Goal: Task Accomplishment & Management: Manage account settings

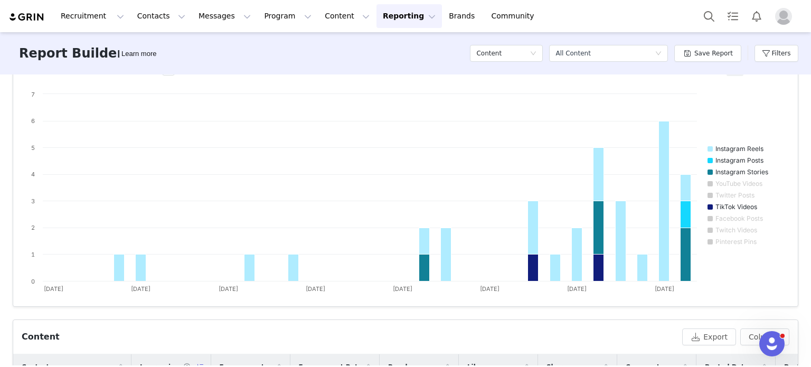
scroll to position [103, 0]
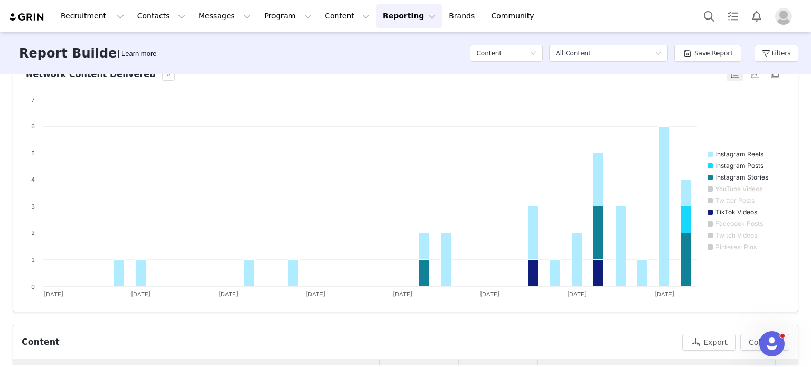
click at [390, 15] on button "Reporting Reporting" at bounding box center [408, 16] width 65 height 24
click at [373, 46] on p "Dashboard" at bounding box center [366, 46] width 40 height 11
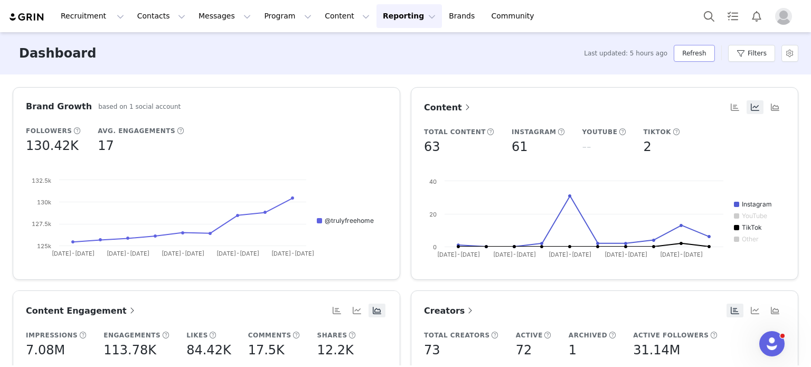
click at [698, 50] on button "Refresh" at bounding box center [694, 53] width 41 height 17
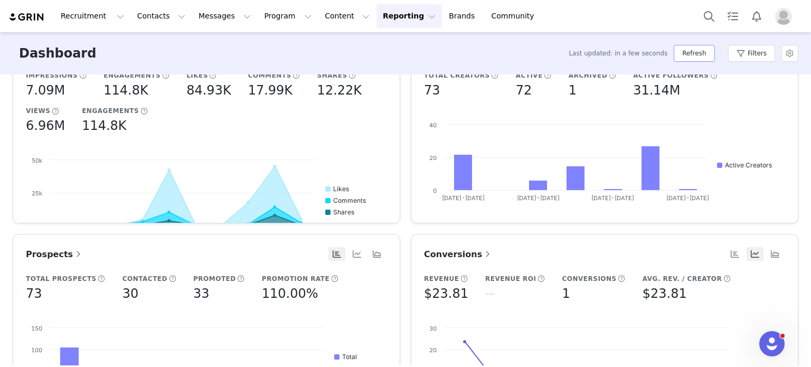
scroll to position [264, 0]
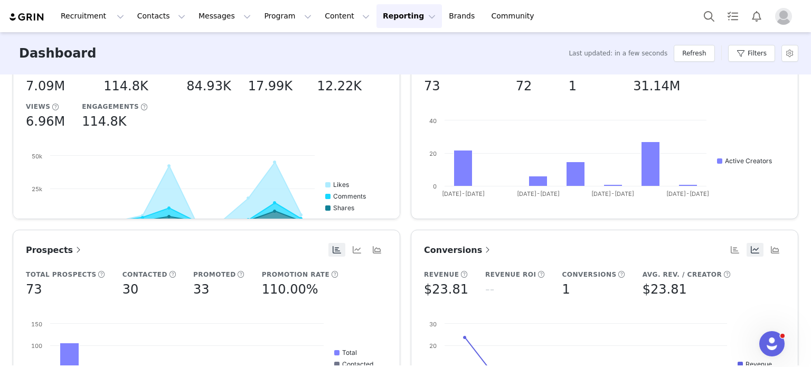
click at [63, 255] on link "Prospects" at bounding box center [55, 249] width 58 height 13
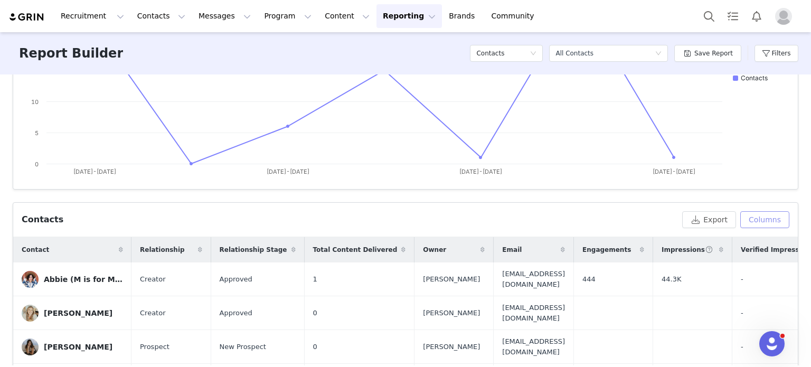
click at [771, 223] on button "Columns" at bounding box center [764, 219] width 49 height 17
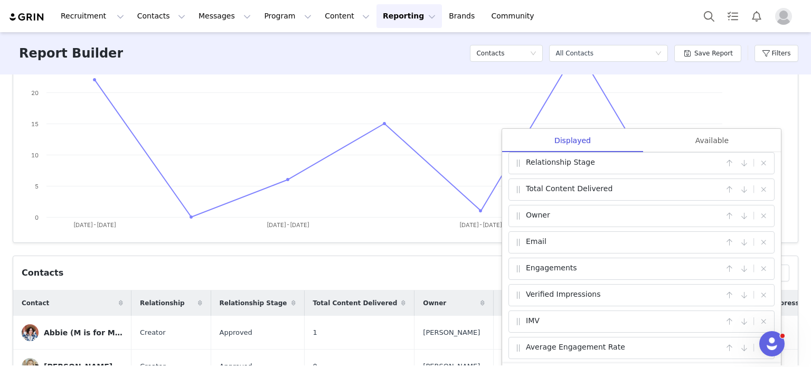
scroll to position [86, 0]
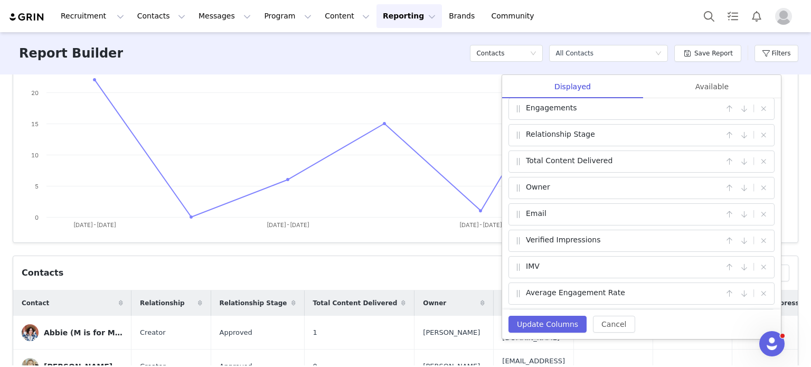
click at [518, 163] on span at bounding box center [518, 161] width 11 height 13
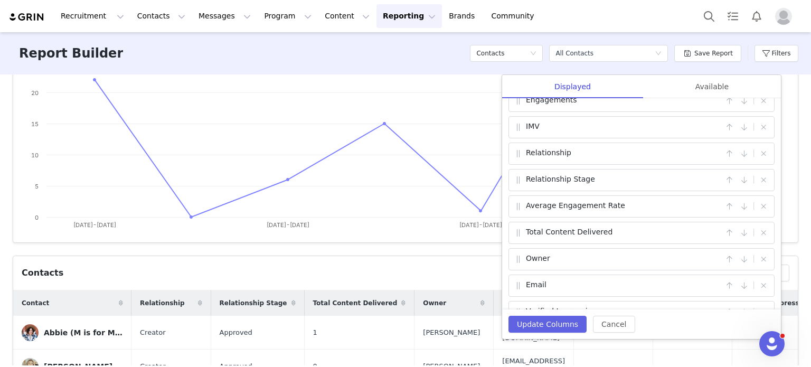
scroll to position [65, 0]
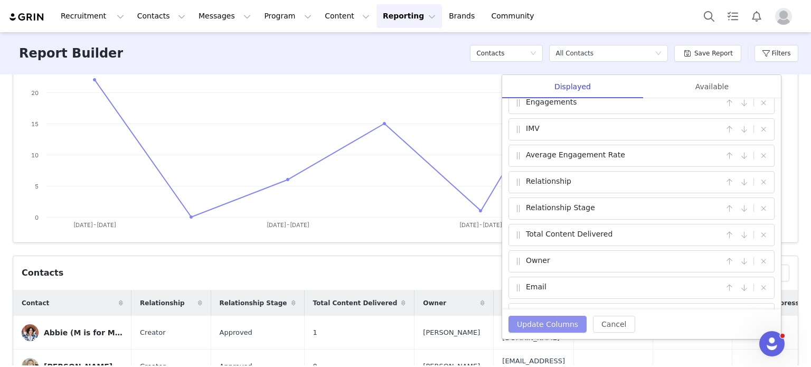
click at [532, 325] on button "Update Columns" at bounding box center [547, 324] width 78 height 17
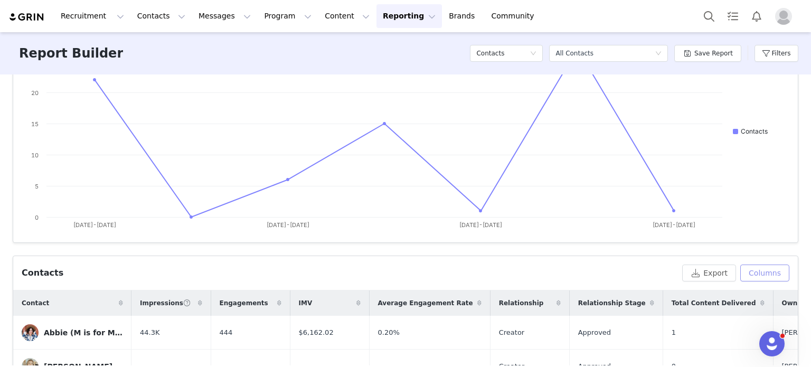
click at [756, 269] on button "Columns" at bounding box center [764, 272] width 49 height 17
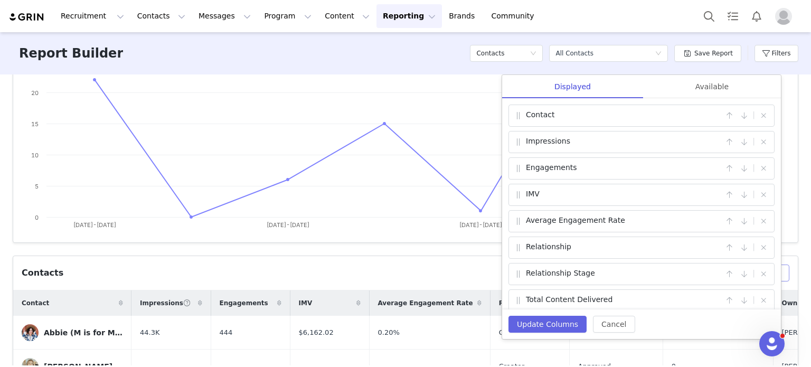
scroll to position [0, 0]
click at [707, 88] on div "Available" at bounding box center [712, 87] width 138 height 24
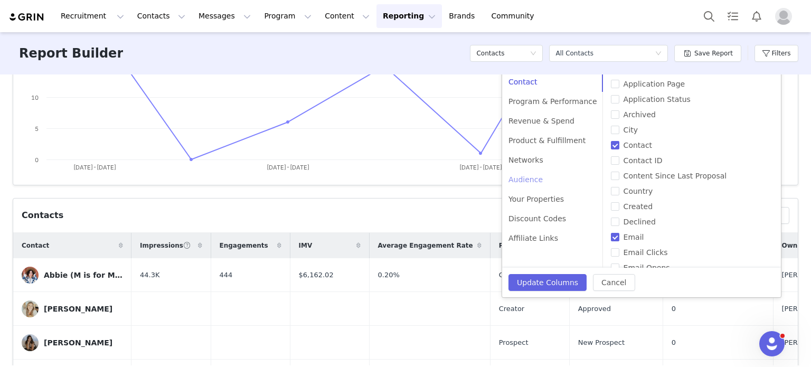
click at [532, 185] on div "Audience" at bounding box center [552, 180] width 101 height 20
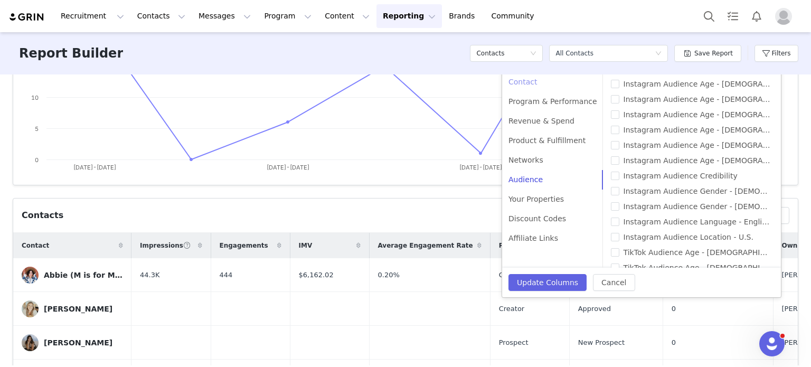
click at [524, 80] on div "Contact" at bounding box center [552, 82] width 101 height 20
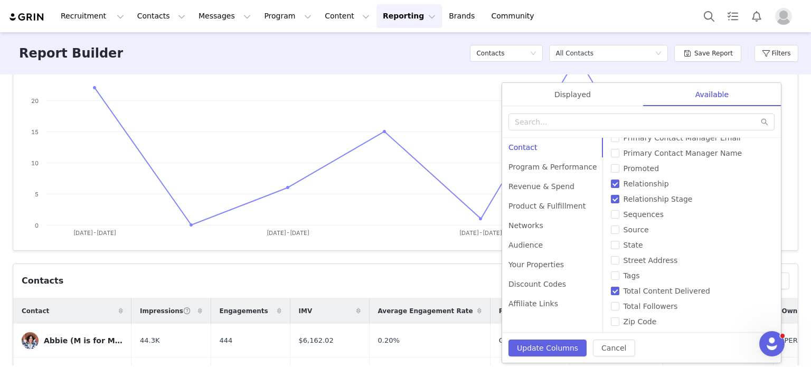
scroll to position [395, 0]
click at [549, 172] on div "Program & Performance" at bounding box center [552, 167] width 101 height 20
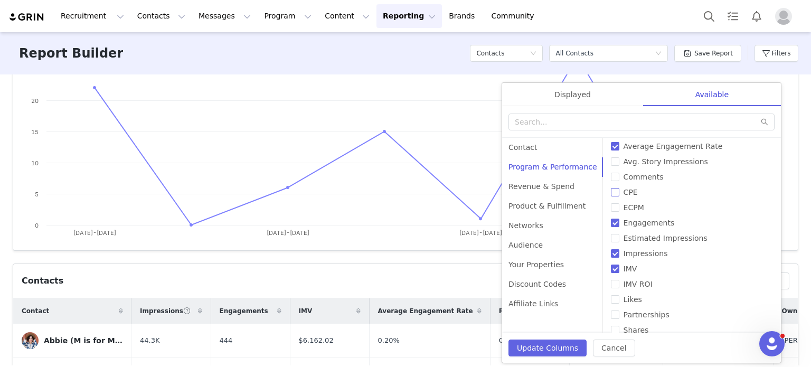
scroll to position [34, 0]
click at [611, 211] on input "ECPM" at bounding box center [615, 207] width 8 height 8
checkbox input "true"
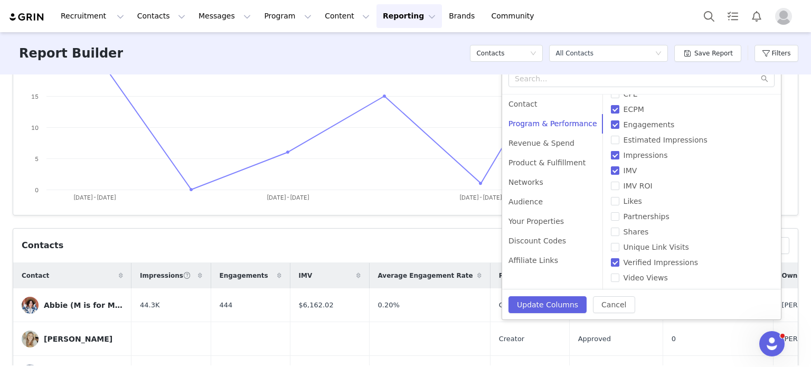
scroll to position [201, 0]
click at [536, 145] on div "Revenue & Spend" at bounding box center [552, 143] width 101 height 20
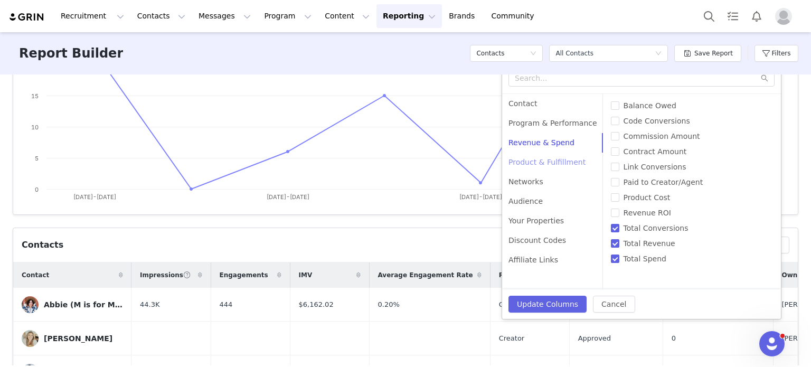
click at [536, 162] on div "Product & Fulfillment" at bounding box center [552, 163] width 101 height 20
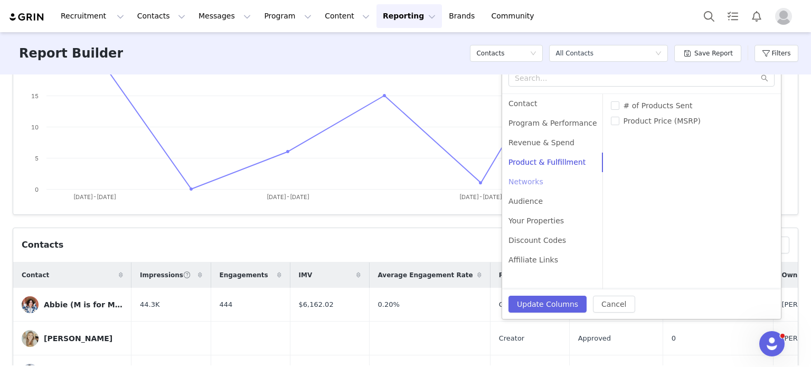
click at [533, 186] on div "Networks" at bounding box center [552, 182] width 101 height 20
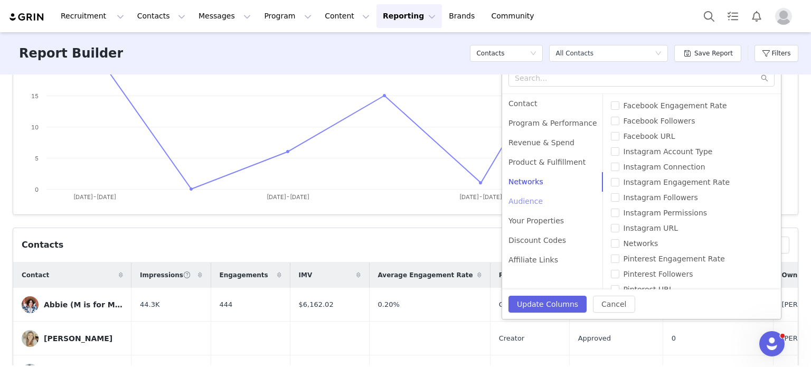
click at [533, 203] on div "Audience" at bounding box center [552, 202] width 101 height 20
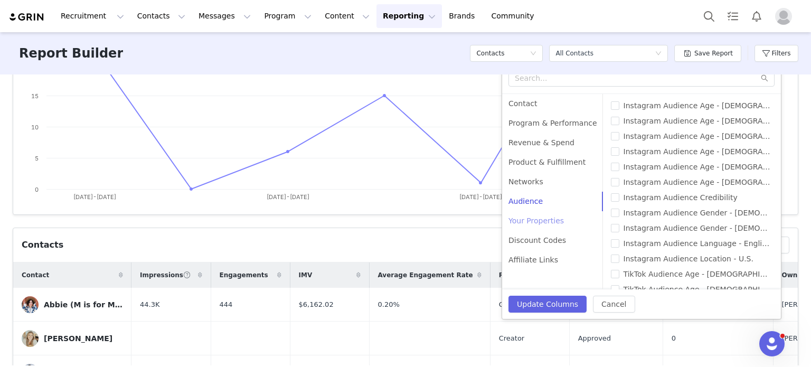
click at [533, 220] on div "Your Properties" at bounding box center [552, 221] width 101 height 20
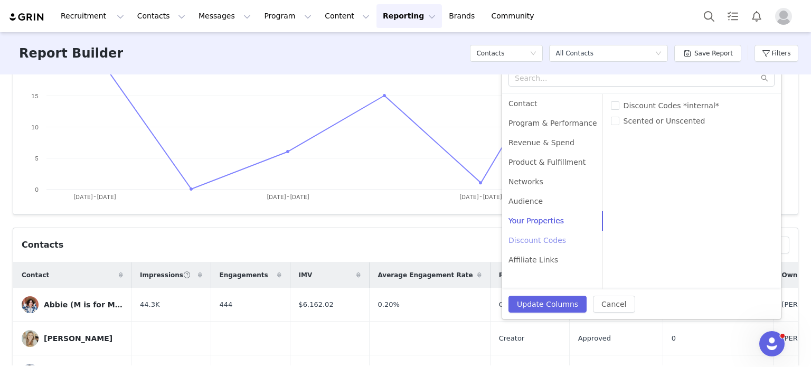
click at [533, 238] on div "Discount Codes" at bounding box center [552, 241] width 101 height 20
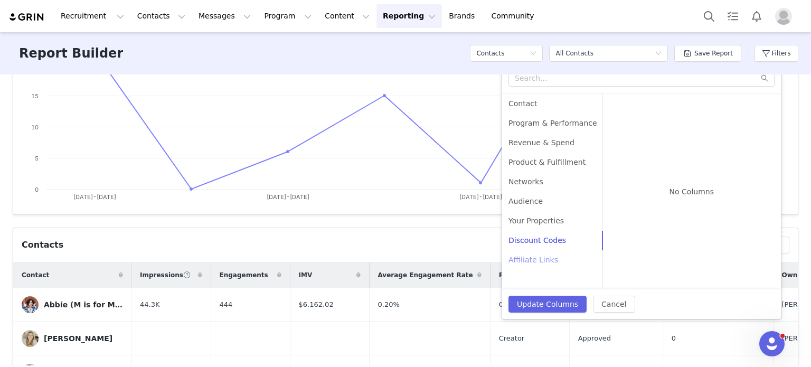
click at [532, 253] on div "Affiliate Links" at bounding box center [552, 260] width 101 height 20
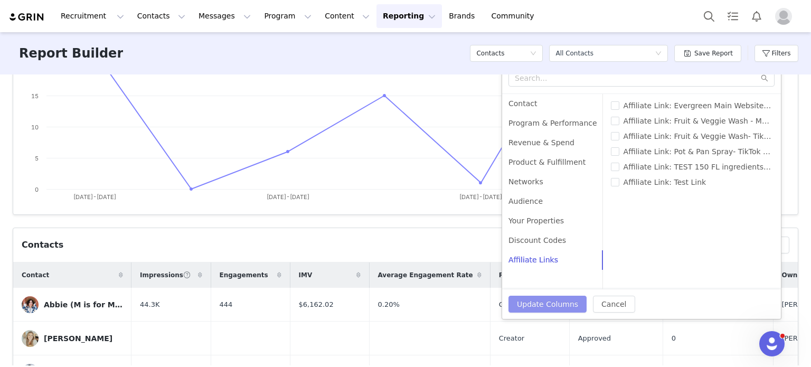
click at [532, 301] on button "Update Columns" at bounding box center [547, 304] width 78 height 17
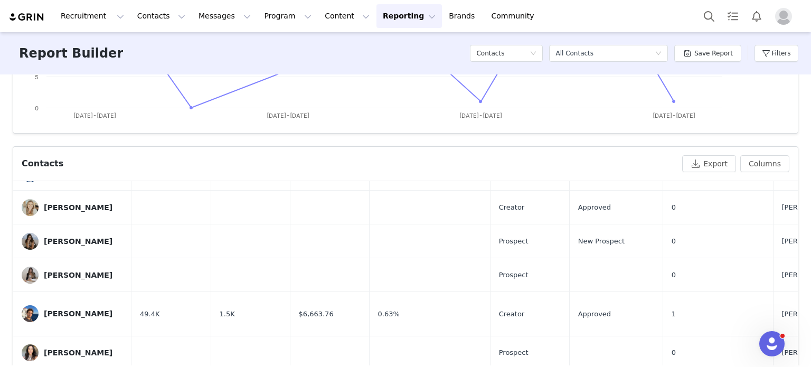
scroll to position [0, 0]
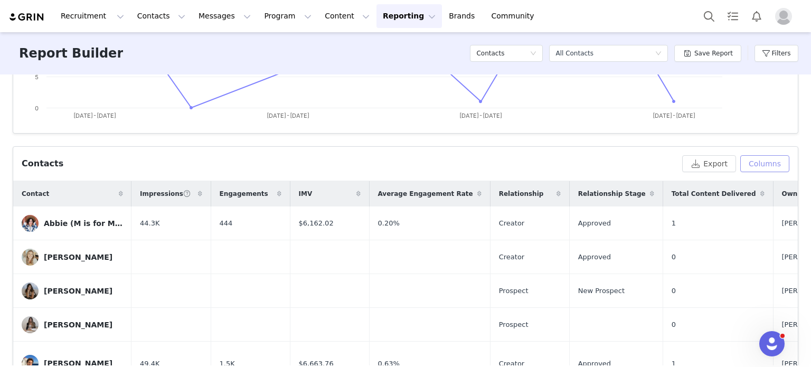
click at [754, 166] on button "Columns" at bounding box center [764, 163] width 49 height 17
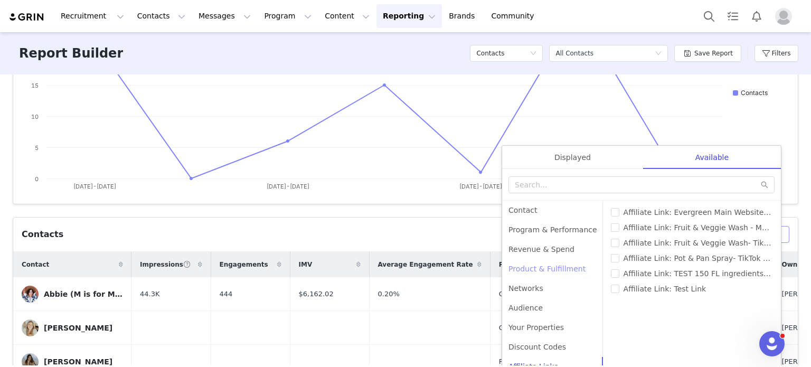
scroll to position [266, 0]
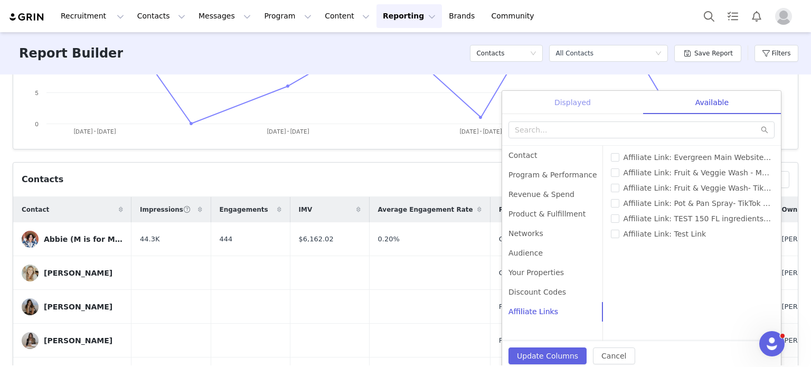
click at [567, 107] on div "Displayed" at bounding box center [572, 103] width 141 height 24
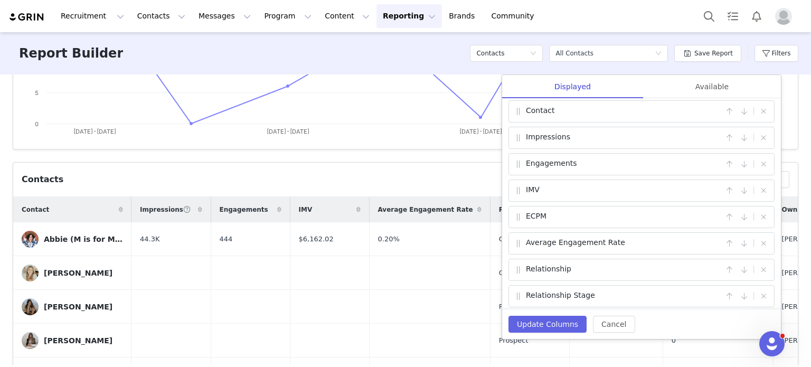
scroll to position [0, 0]
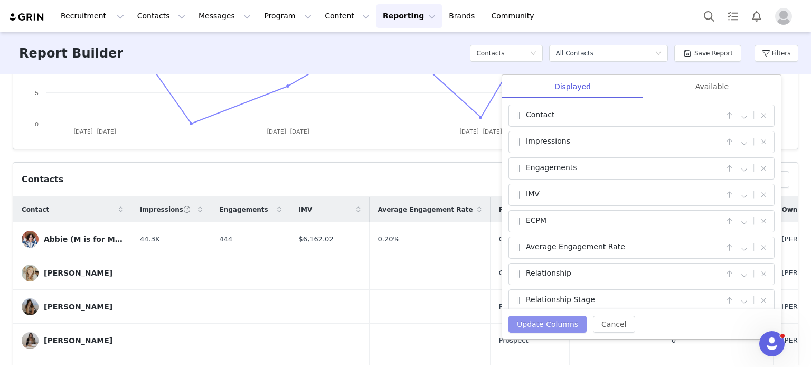
click at [534, 323] on button "Update Columns" at bounding box center [547, 324] width 78 height 17
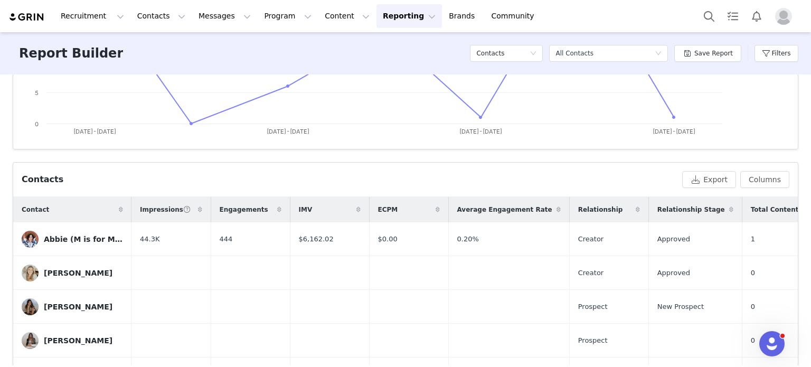
click at [148, 210] on span "Impressions" at bounding box center [165, 210] width 51 height 10
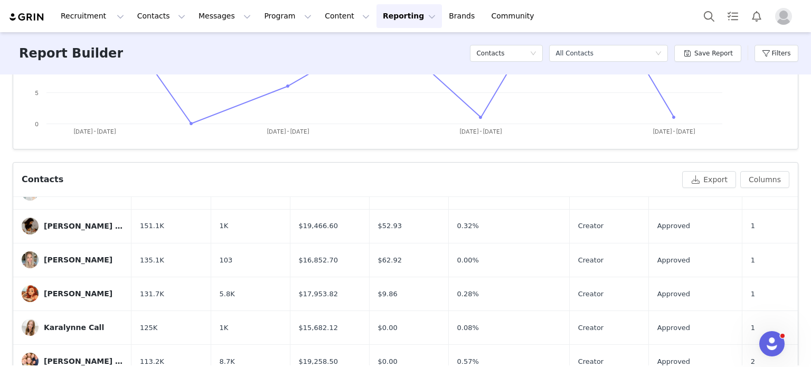
scroll to position [262, 0]
